Goal: Task Accomplishment & Management: Manage account settings

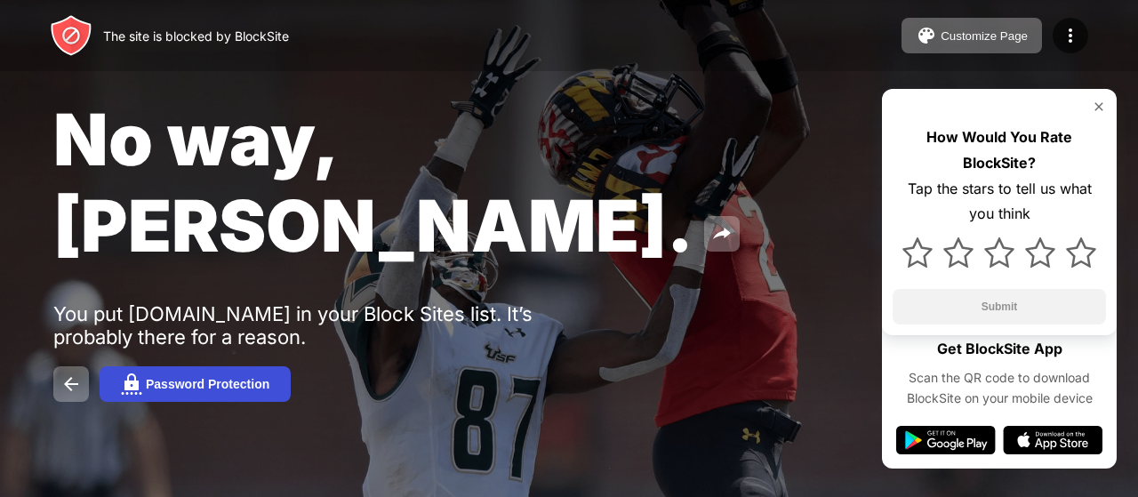
click at [188, 366] on button "Password Protection" at bounding box center [195, 384] width 191 height 36
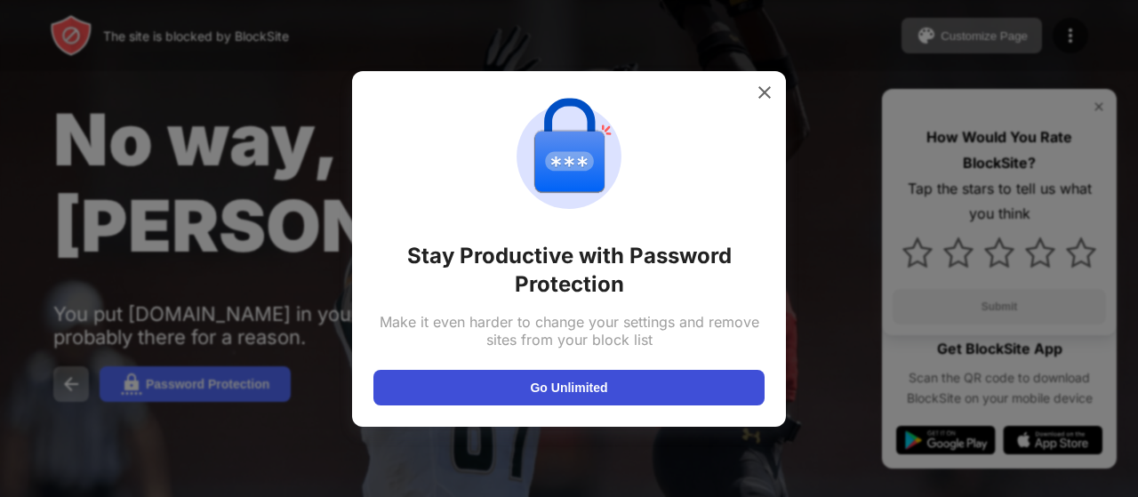
click at [665, 380] on button "Go Unlimited" at bounding box center [568, 388] width 391 height 36
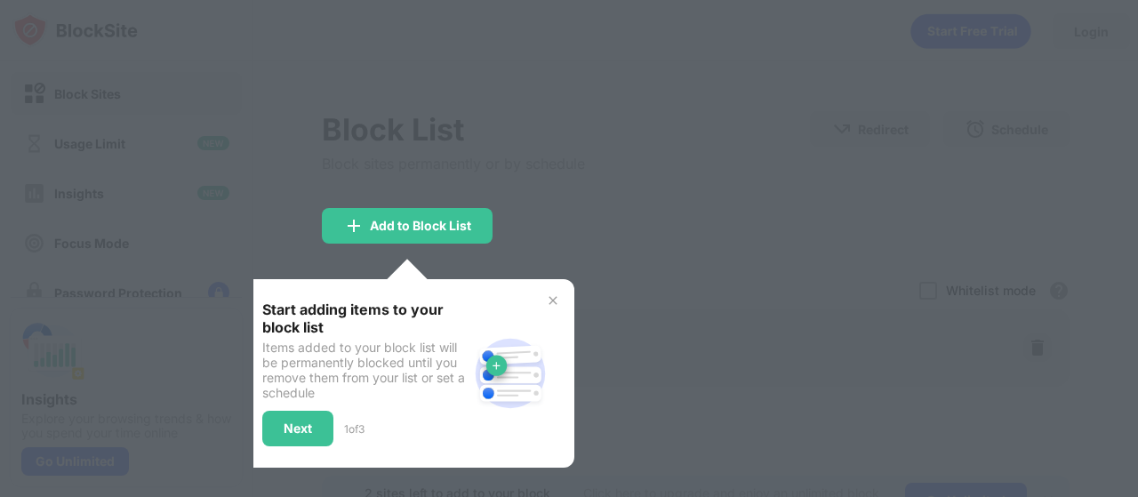
click at [551, 295] on img at bounding box center [553, 300] width 14 height 14
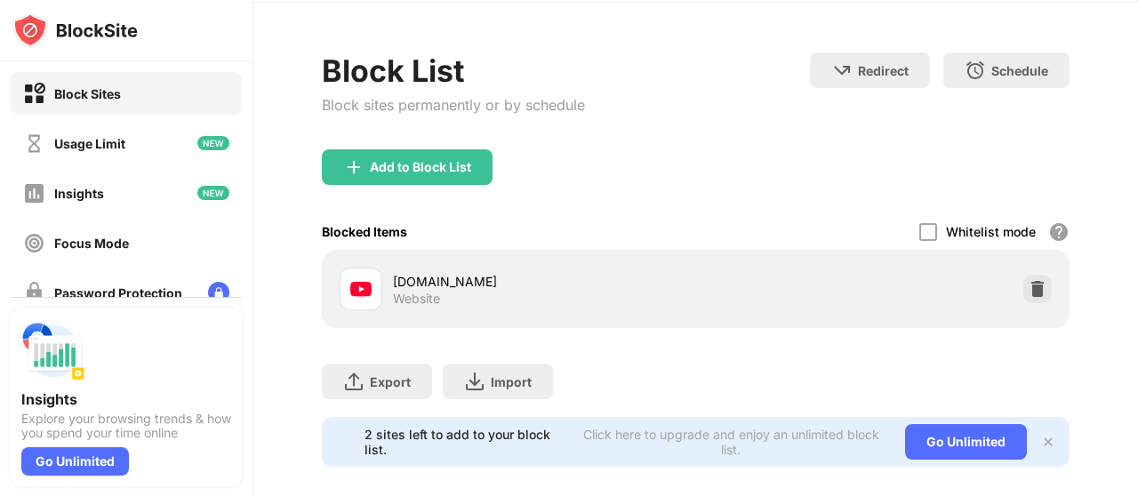
scroll to position [90, 0]
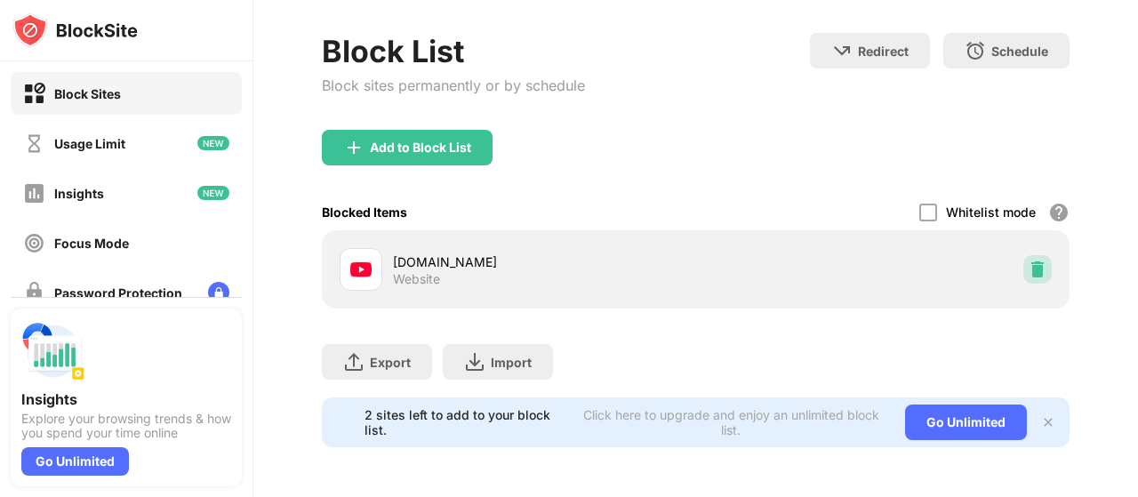
click at [1028, 260] on img at bounding box center [1037, 269] width 18 height 18
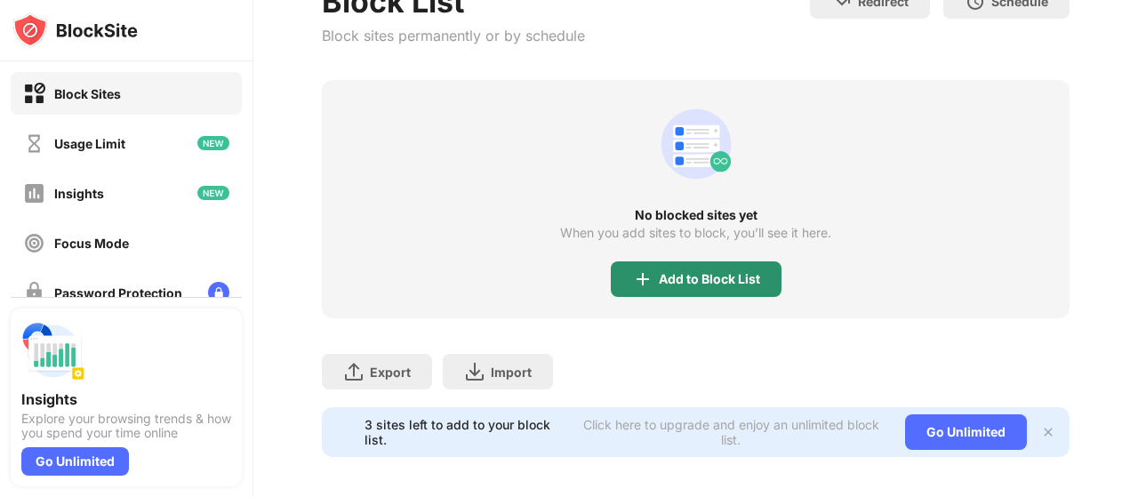
scroll to position [149, 0]
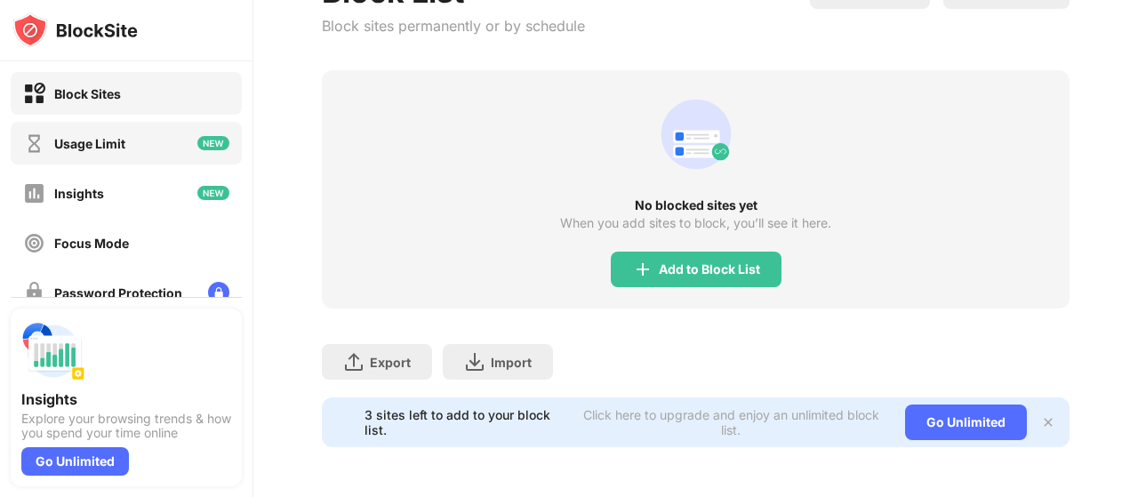
click at [132, 138] on div "Usage Limit" at bounding box center [126, 143] width 231 height 43
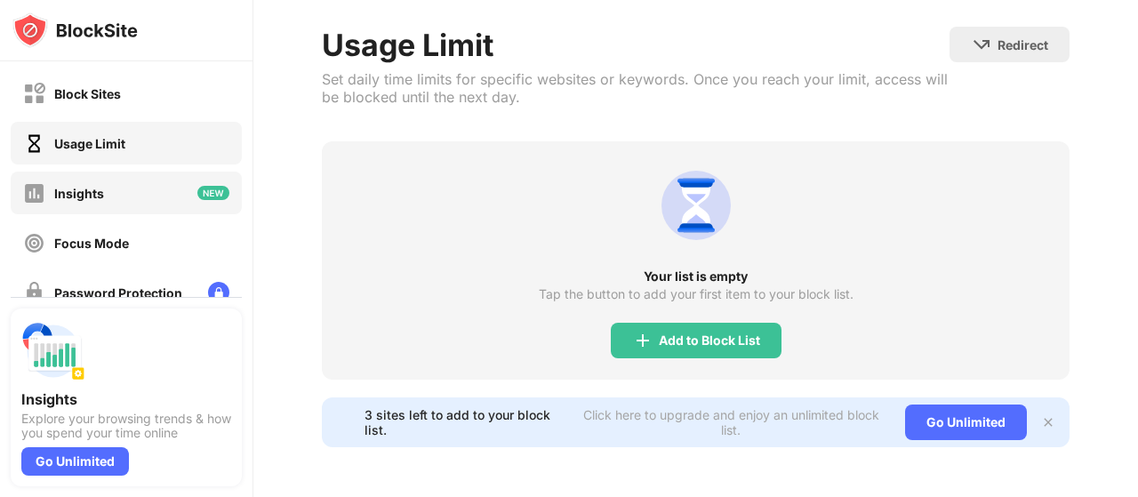
click at [127, 188] on div "Insights" at bounding box center [126, 193] width 231 height 43
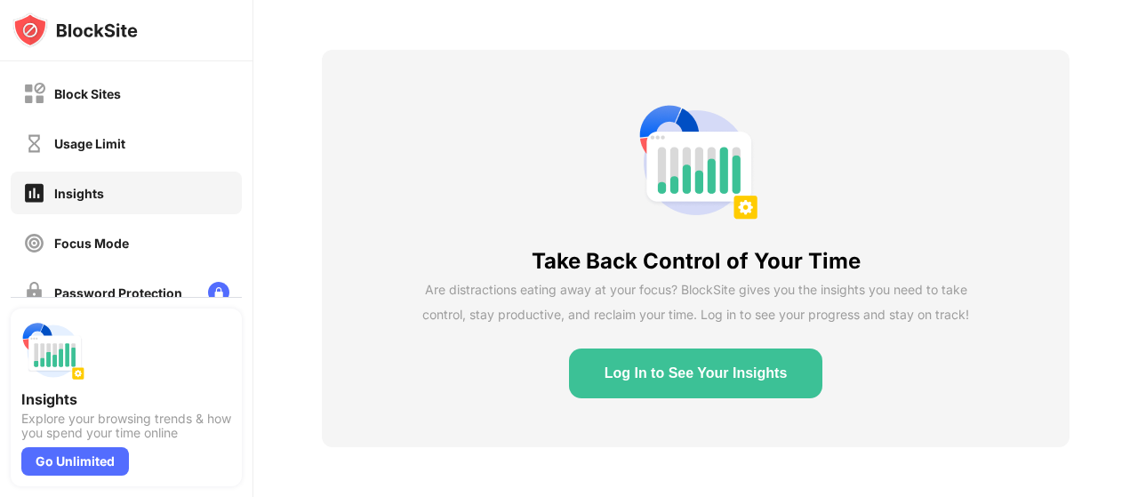
scroll to position [75, 0]
